Goal: Task Accomplishment & Management: Use online tool/utility

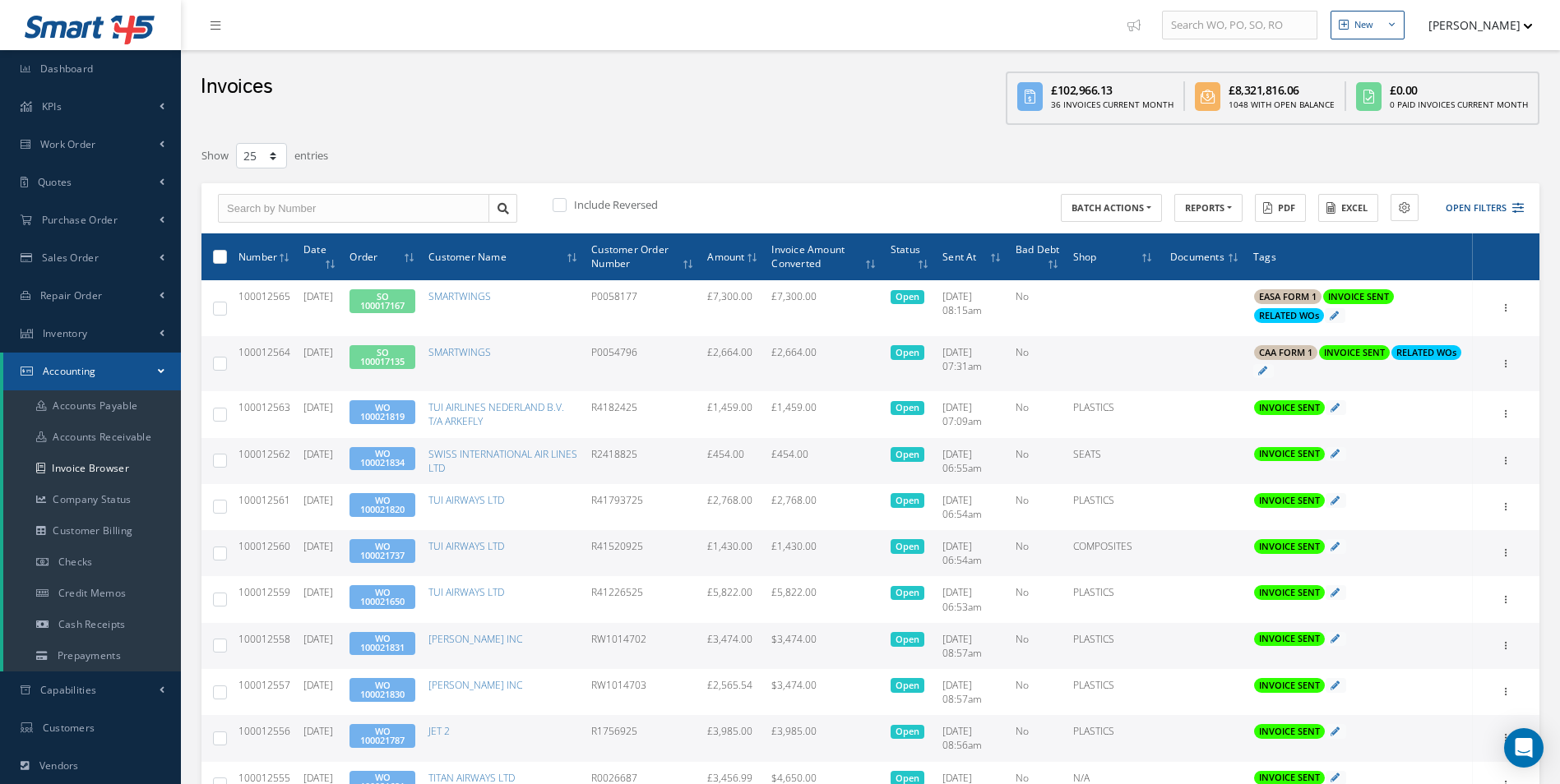
select select "25"
click at [119, 597] on span "Credit Memos" at bounding box center [92, 594] width 68 height 14
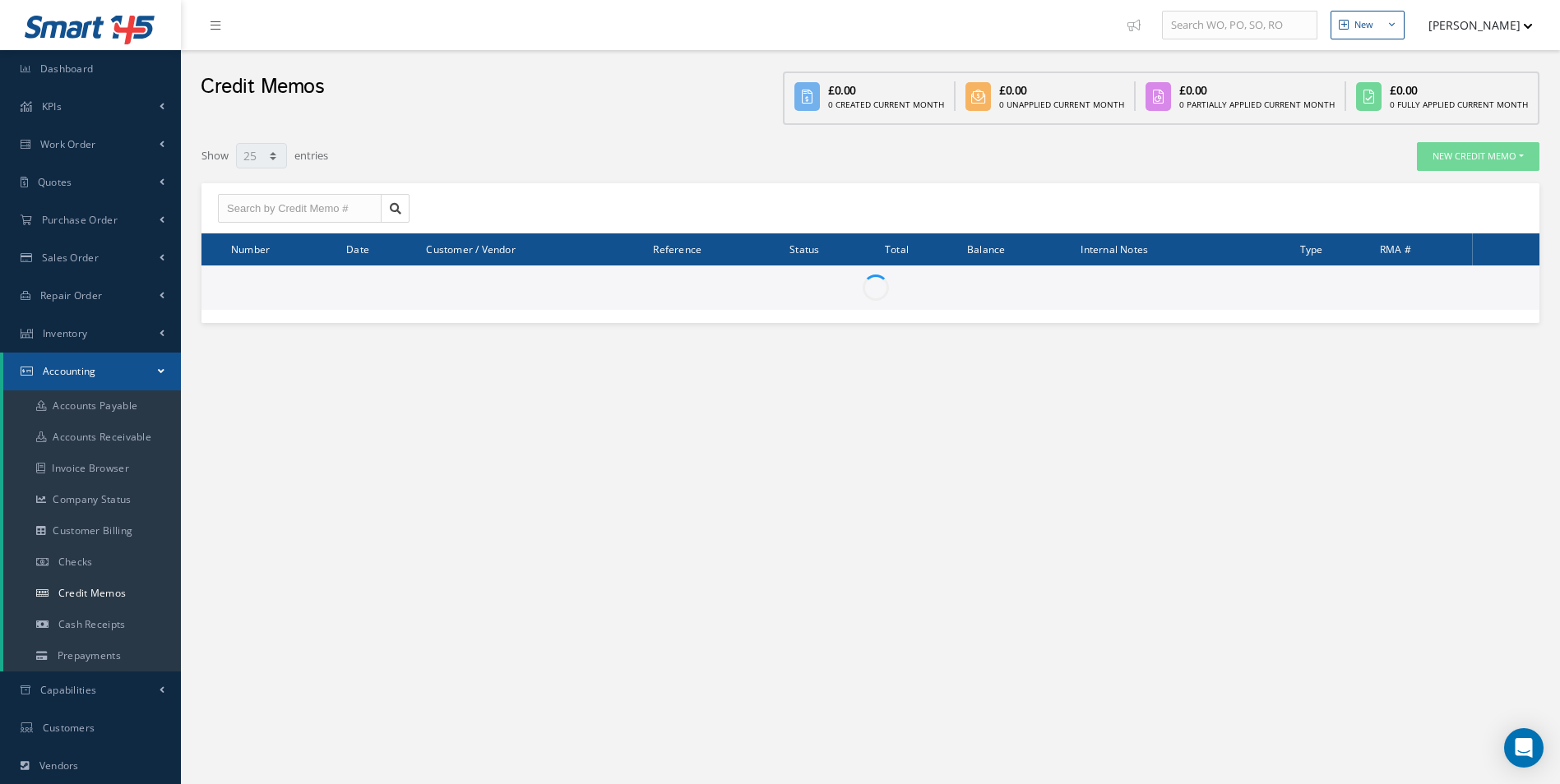
select select "25"
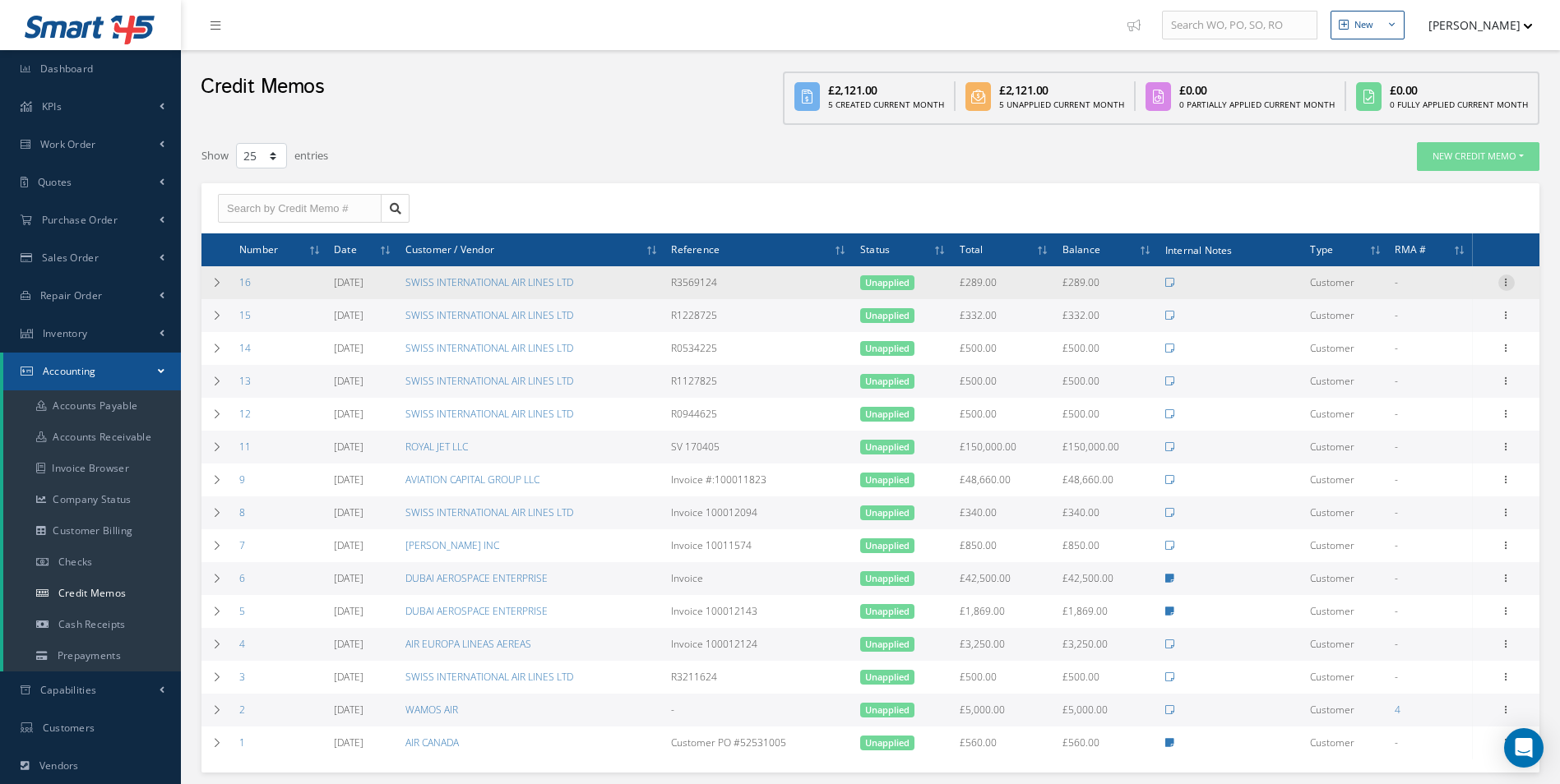
click at [1511, 286] on icon at bounding box center [1506, 281] width 16 height 13
click at [1410, 317] on link "Print" at bounding box center [1430, 315] width 129 height 21
